Goal: Task Accomplishment & Management: Use online tool/utility

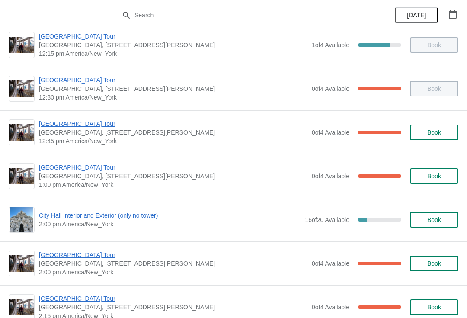
scroll to position [538, 0]
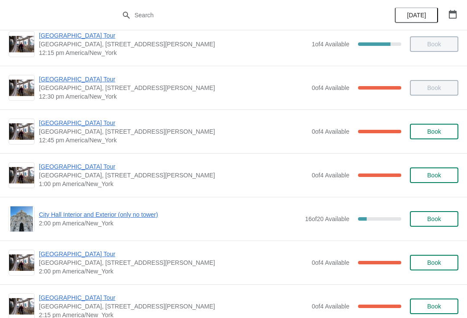
click at [87, 170] on span "[GEOGRAPHIC_DATA] Tour" at bounding box center [173, 166] width 269 height 9
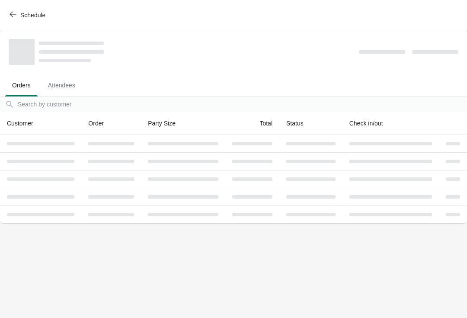
scroll to position [0, 0]
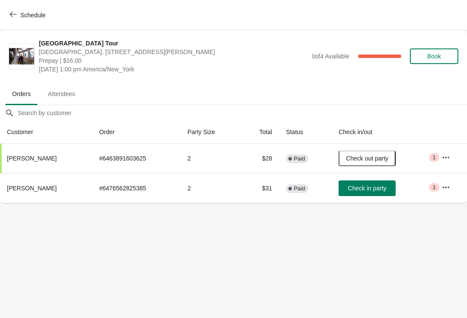
click at [385, 187] on span "Check in party" at bounding box center [367, 188] width 39 height 7
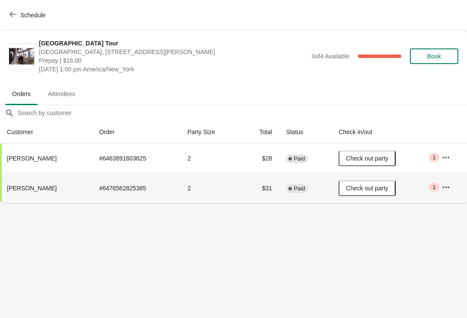
click at [22, 14] on span "Schedule" at bounding box center [32, 15] width 25 height 7
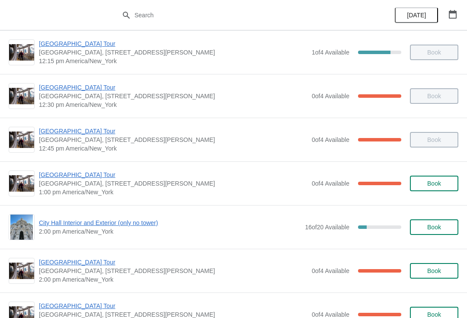
scroll to position [531, 0]
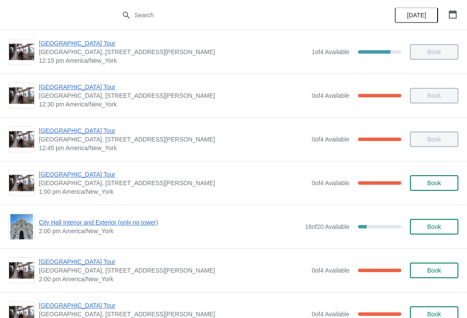
click at [93, 184] on span "[GEOGRAPHIC_DATA], [STREET_ADDRESS][PERSON_NAME]" at bounding box center [173, 183] width 269 height 9
click at [83, 175] on span "[GEOGRAPHIC_DATA] Tour" at bounding box center [173, 174] width 269 height 9
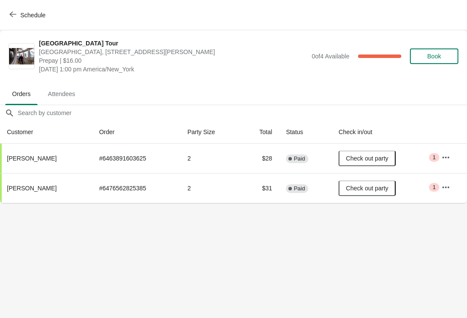
click at [18, 20] on button "Schedule" at bounding box center [28, 15] width 48 height 16
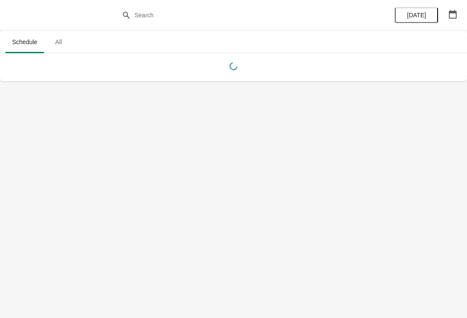
click at [20, 11] on div at bounding box center [233, 15] width 467 height 30
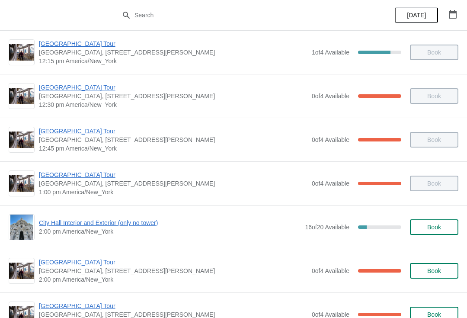
scroll to position [531, 0]
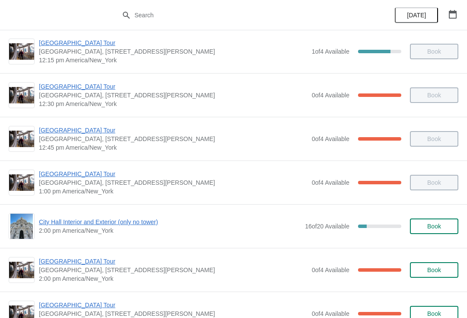
click at [99, 223] on span "City Hall Interior and Exterior (only no tower)" at bounding box center [170, 222] width 262 height 9
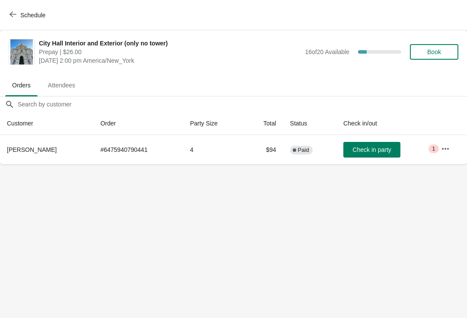
click at [18, 7] on button "Schedule" at bounding box center [28, 15] width 48 height 16
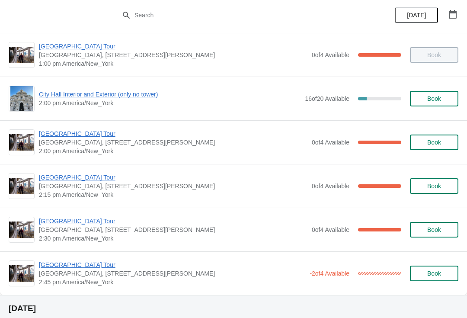
scroll to position [659, 0]
click at [75, 137] on span "[GEOGRAPHIC_DATA] Tour" at bounding box center [173, 133] width 269 height 9
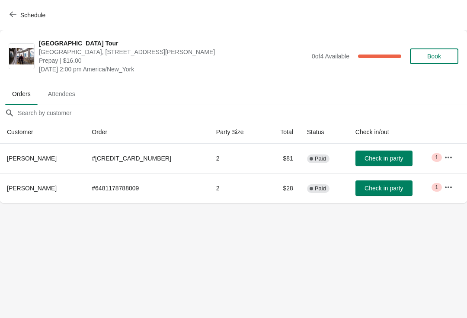
click at [387, 188] on span "Check in party" at bounding box center [384, 188] width 39 height 7
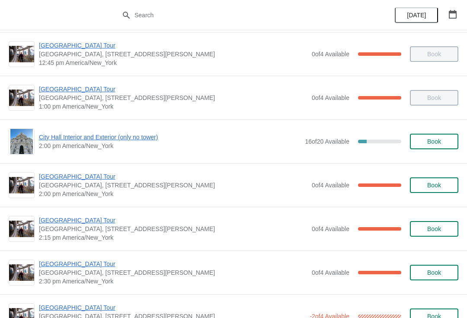
scroll to position [617, 0]
